Goal: Entertainment & Leisure: Consume media (video, audio)

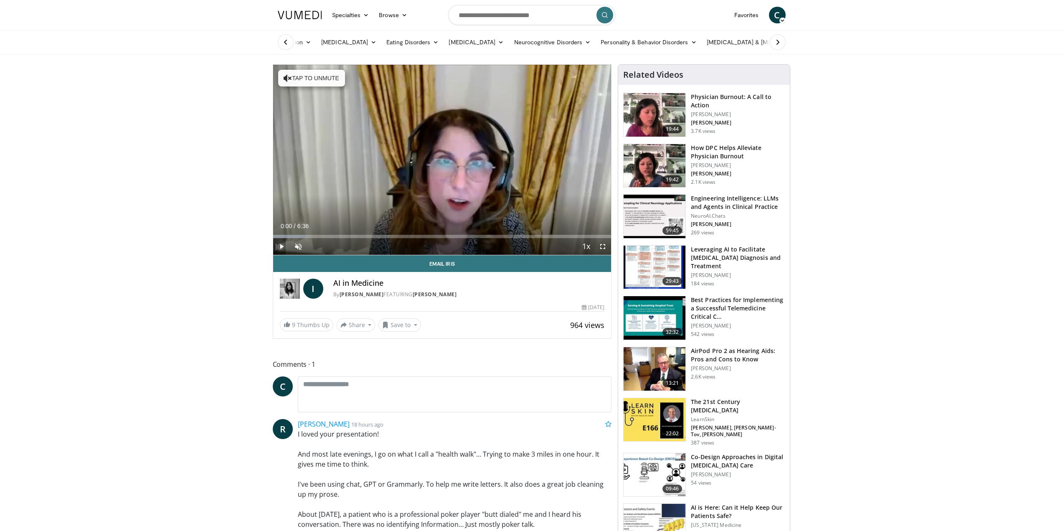
click at [282, 247] on span "Video Player" at bounding box center [281, 246] width 17 height 17
click at [298, 243] on span "Video Player" at bounding box center [298, 246] width 17 height 17
click at [325, 246] on div "Volume Level" at bounding box center [317, 246] width 17 height 3
click at [376, 236] on div "Progress Bar" at bounding box center [376, 236] width 1 height 3
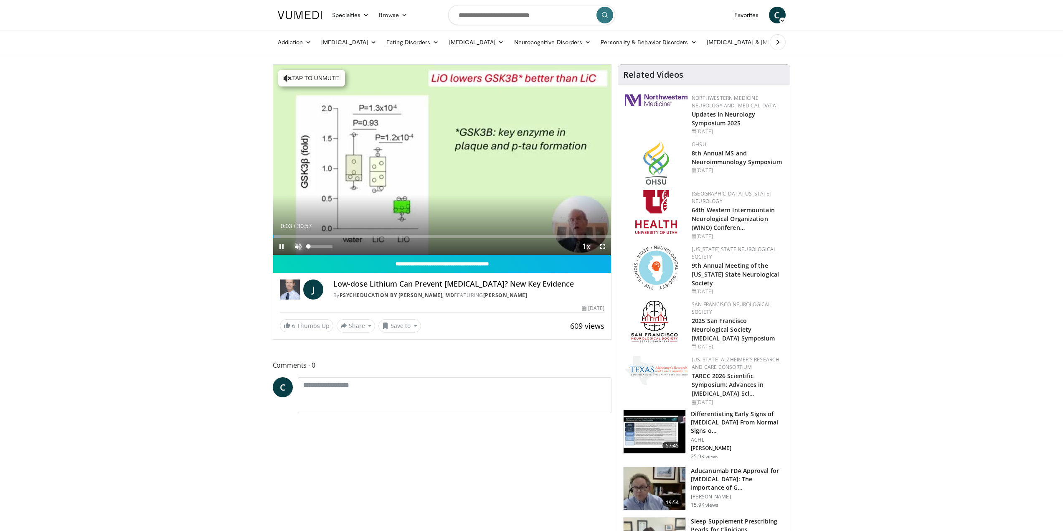
click at [295, 244] on span "Video Player" at bounding box center [298, 246] width 17 height 17
click at [281, 248] on span "Video Player" at bounding box center [281, 246] width 17 height 17
click at [281, 247] on span "Video Player" at bounding box center [281, 246] width 17 height 17
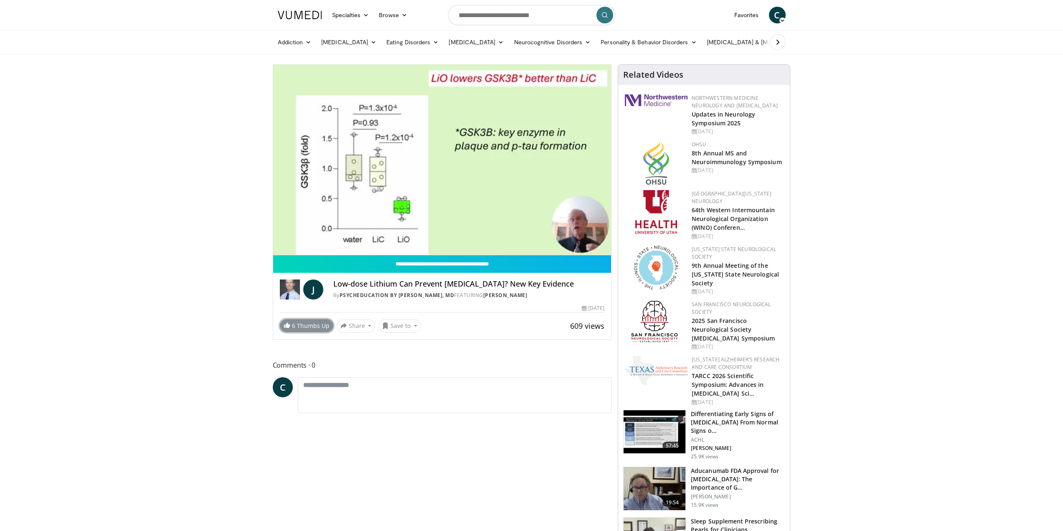
click at [290, 329] on link "6 Thumbs Up" at bounding box center [306, 325] width 53 height 13
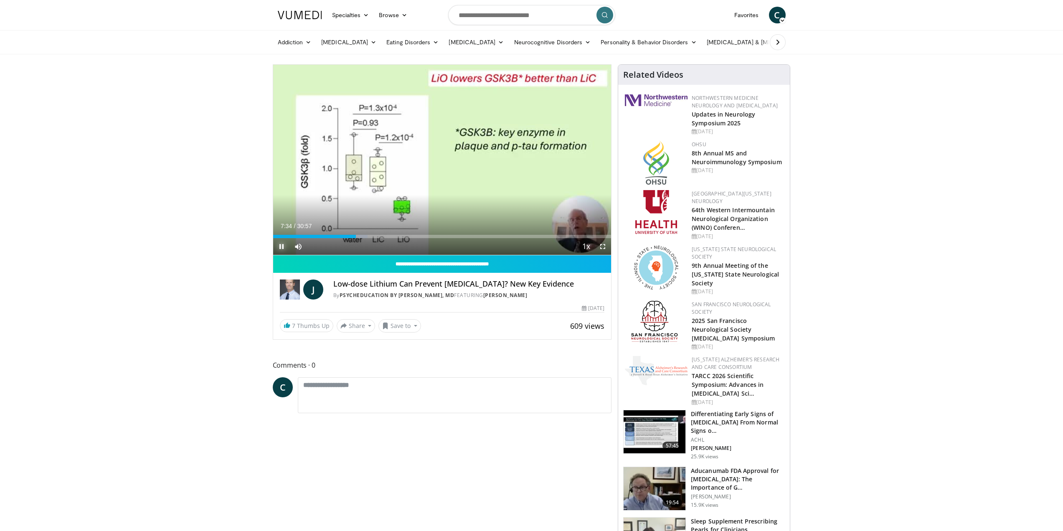
click at [281, 248] on span "Video Player" at bounding box center [281, 246] width 17 height 17
click at [278, 248] on span "Video Player" at bounding box center [281, 246] width 17 height 17
click at [277, 247] on span "Video Player" at bounding box center [281, 246] width 17 height 17
click at [283, 247] on span "Video Player" at bounding box center [281, 246] width 17 height 17
click at [435, 238] on div "Progress Bar" at bounding box center [435, 236] width 1 height 3
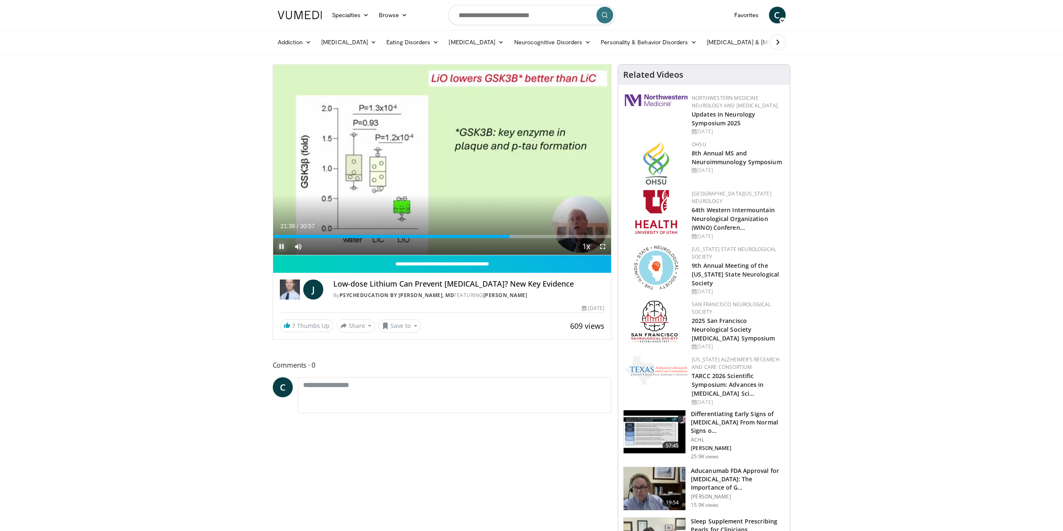
click at [280, 242] on span "Video Player" at bounding box center [281, 246] width 17 height 17
